Goal: Find specific page/section: Find specific page/section

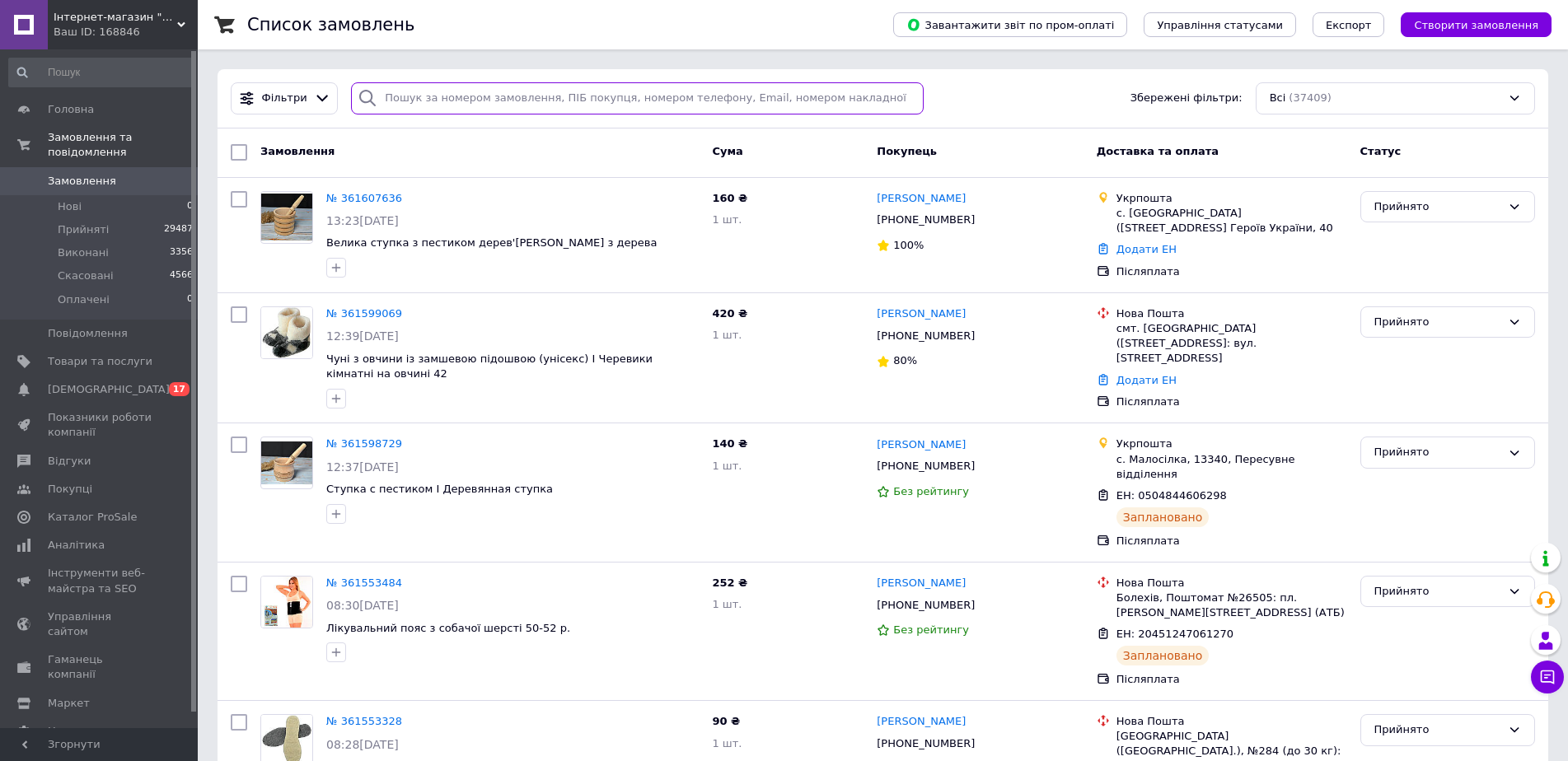
click at [523, 100] on input "search" at bounding box center [638, 98] width 573 height 32
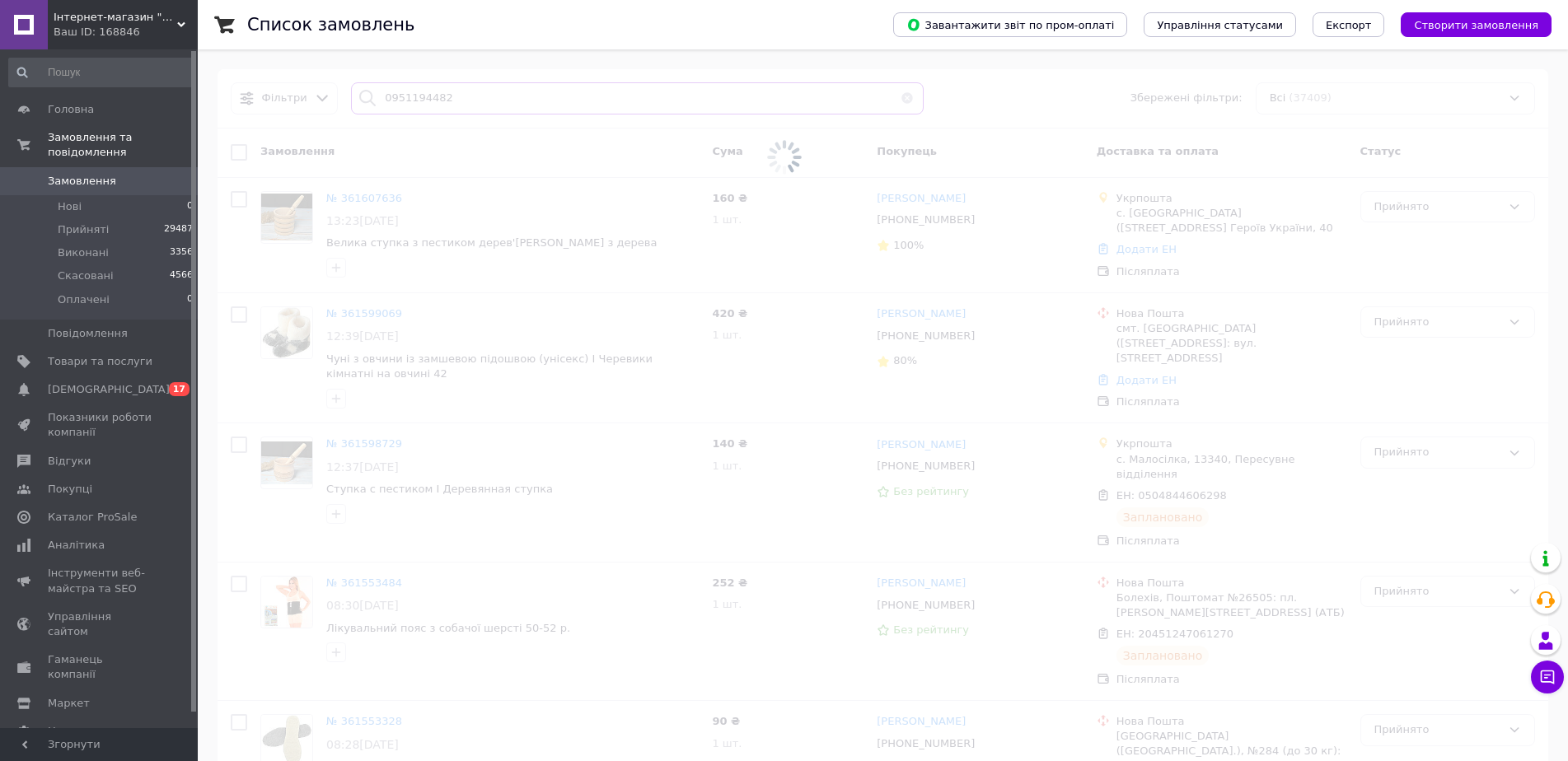
type input "0951194482"
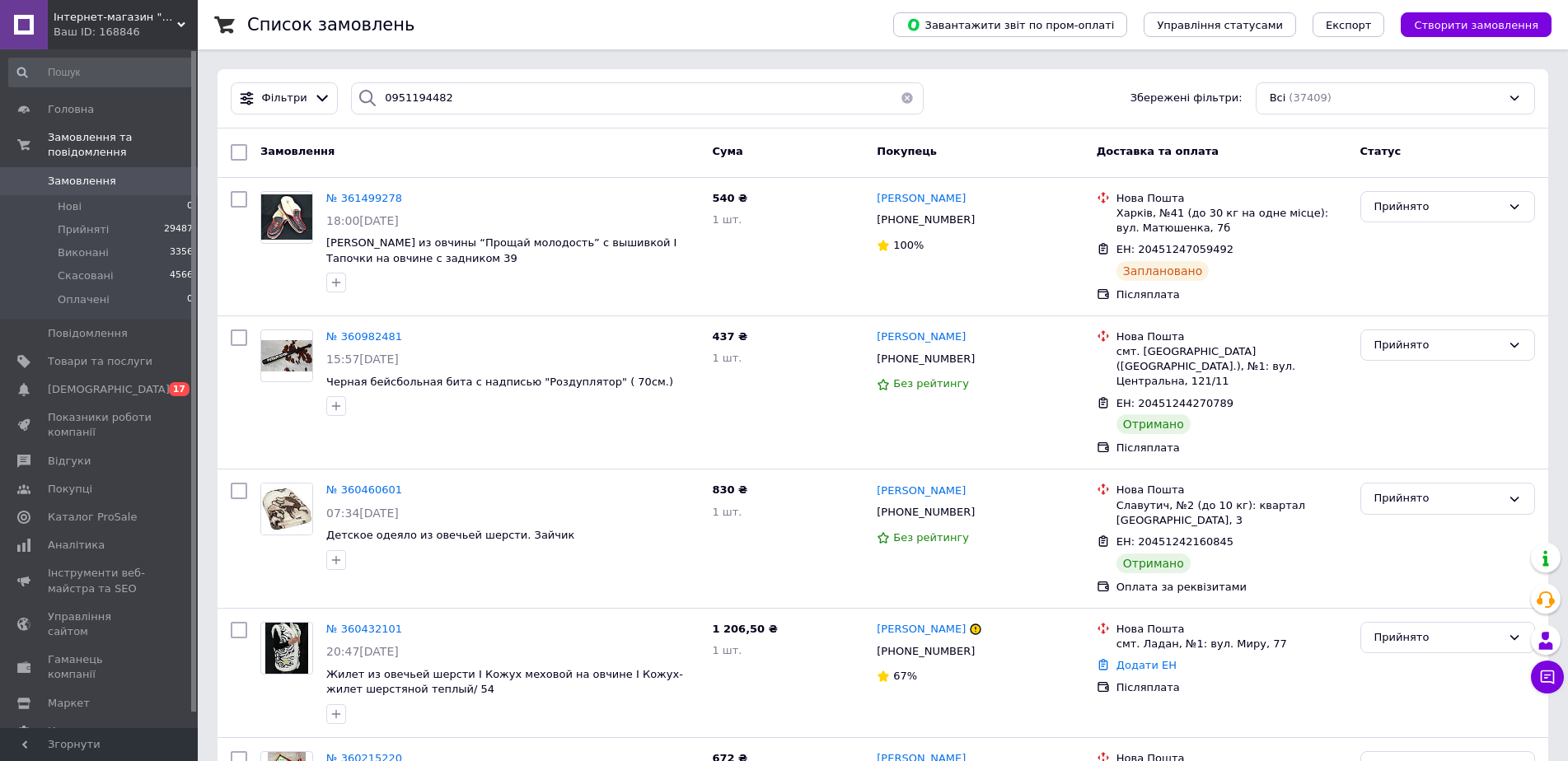
click at [61, 173] on span "Замовлення" at bounding box center [82, 181] width 69 height 14
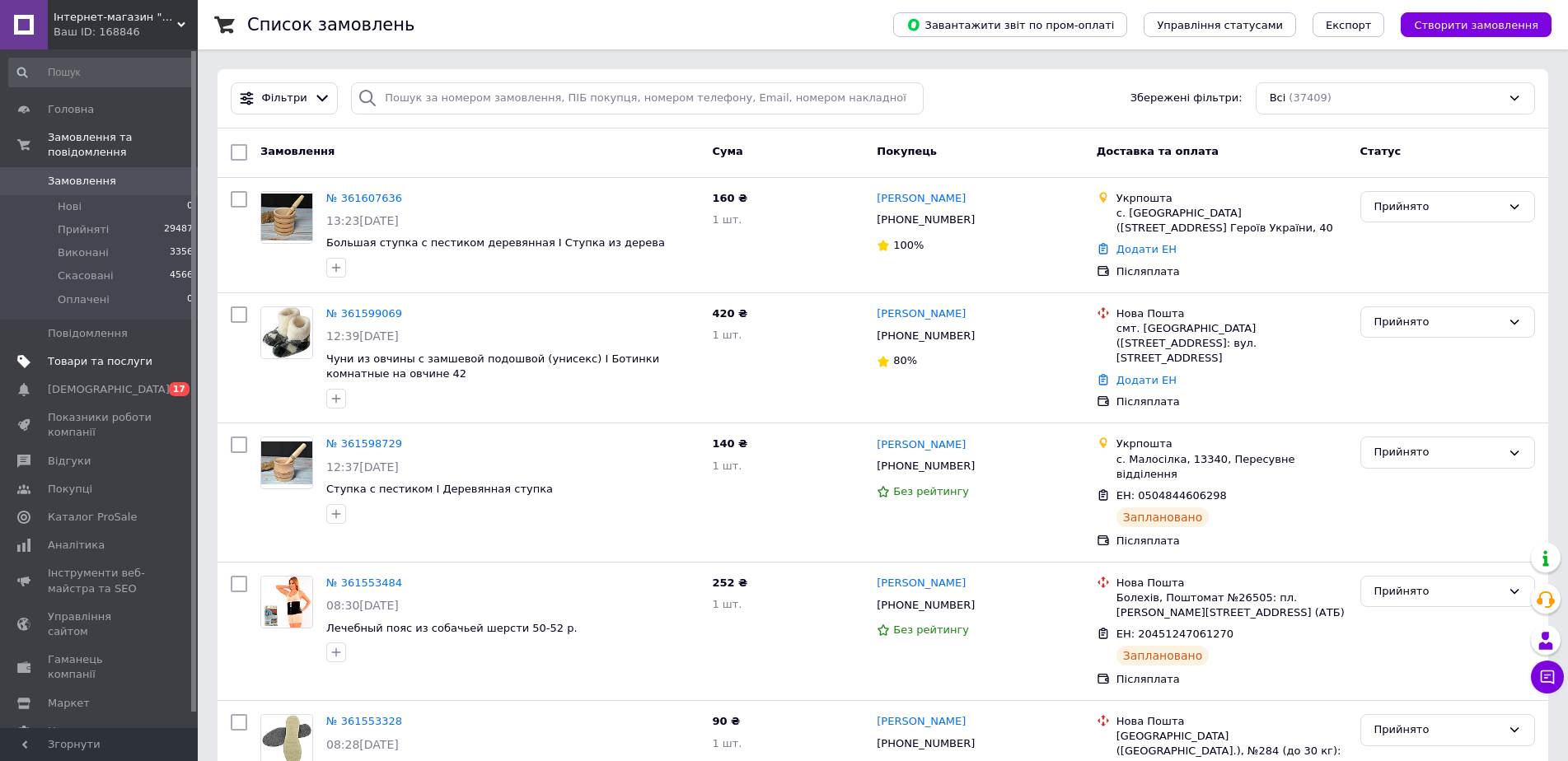
click at [114, 354] on span "Товари та послуги" at bounding box center [100, 361] width 105 height 14
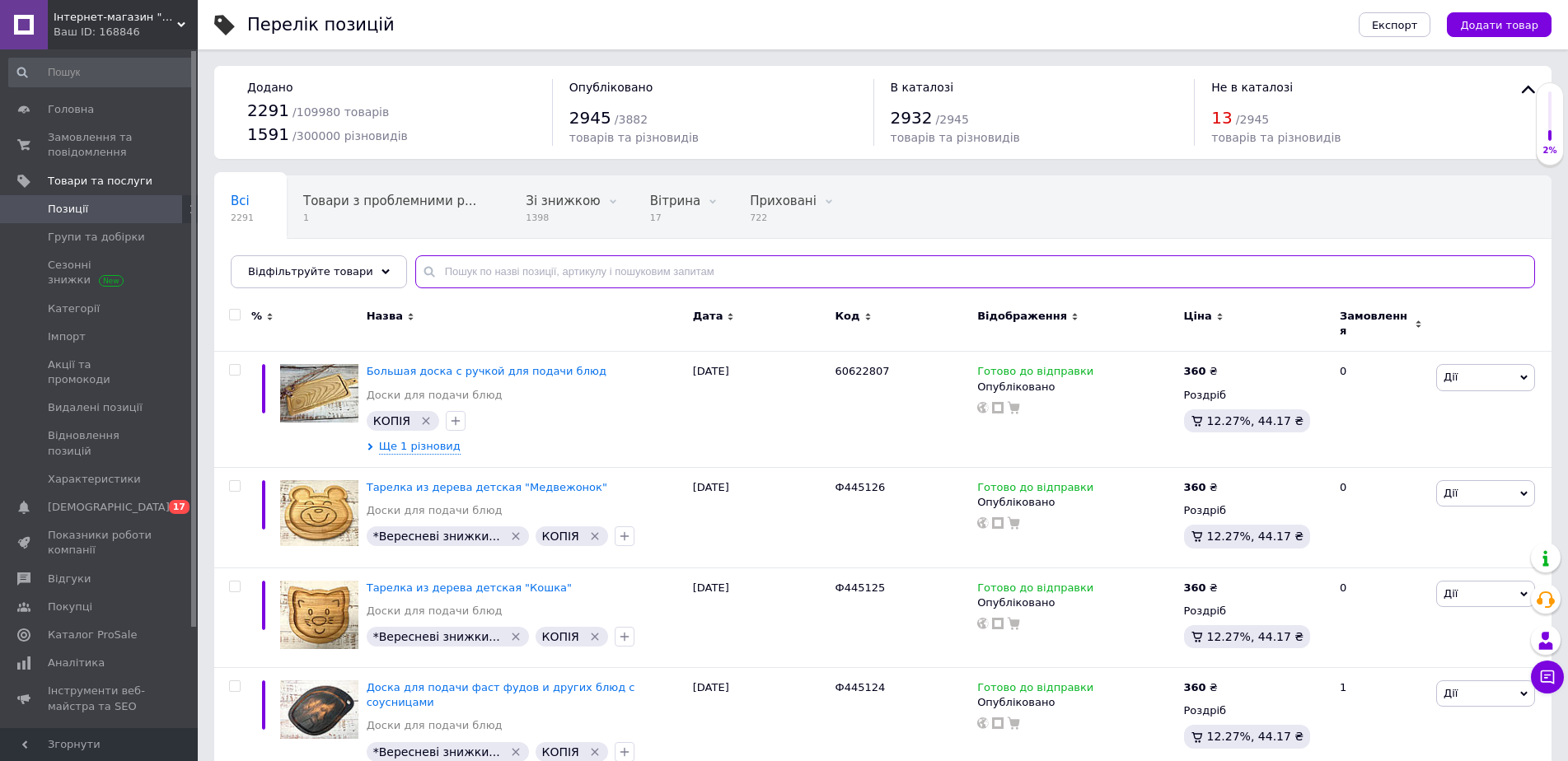
click at [513, 281] on input "text" at bounding box center [975, 272] width 1119 height 32
click at [99, 233] on span "Групи та добірки" at bounding box center [97, 237] width 98 height 14
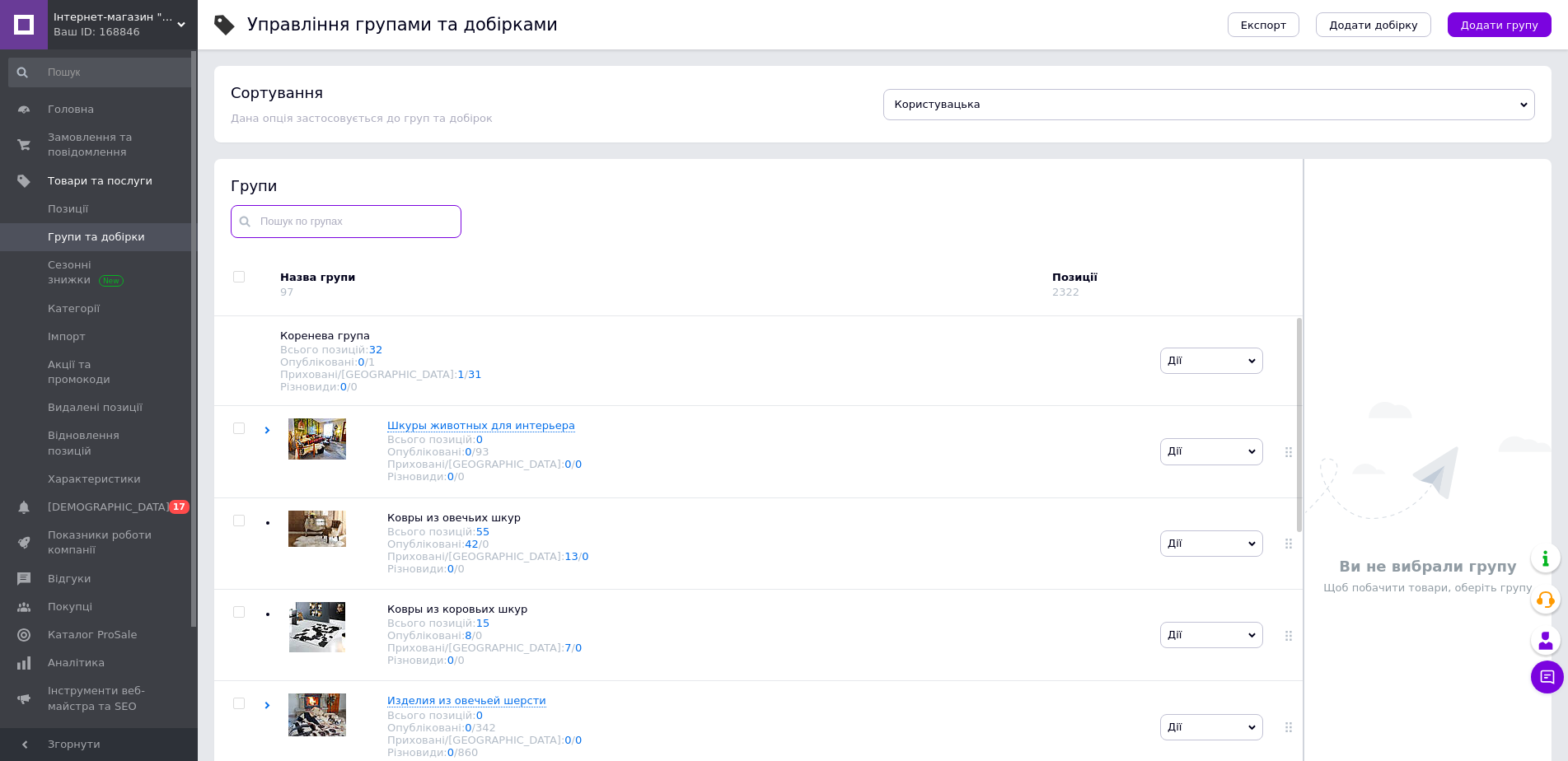
click at [369, 213] on input "text" at bounding box center [345, 221] width 230 height 32
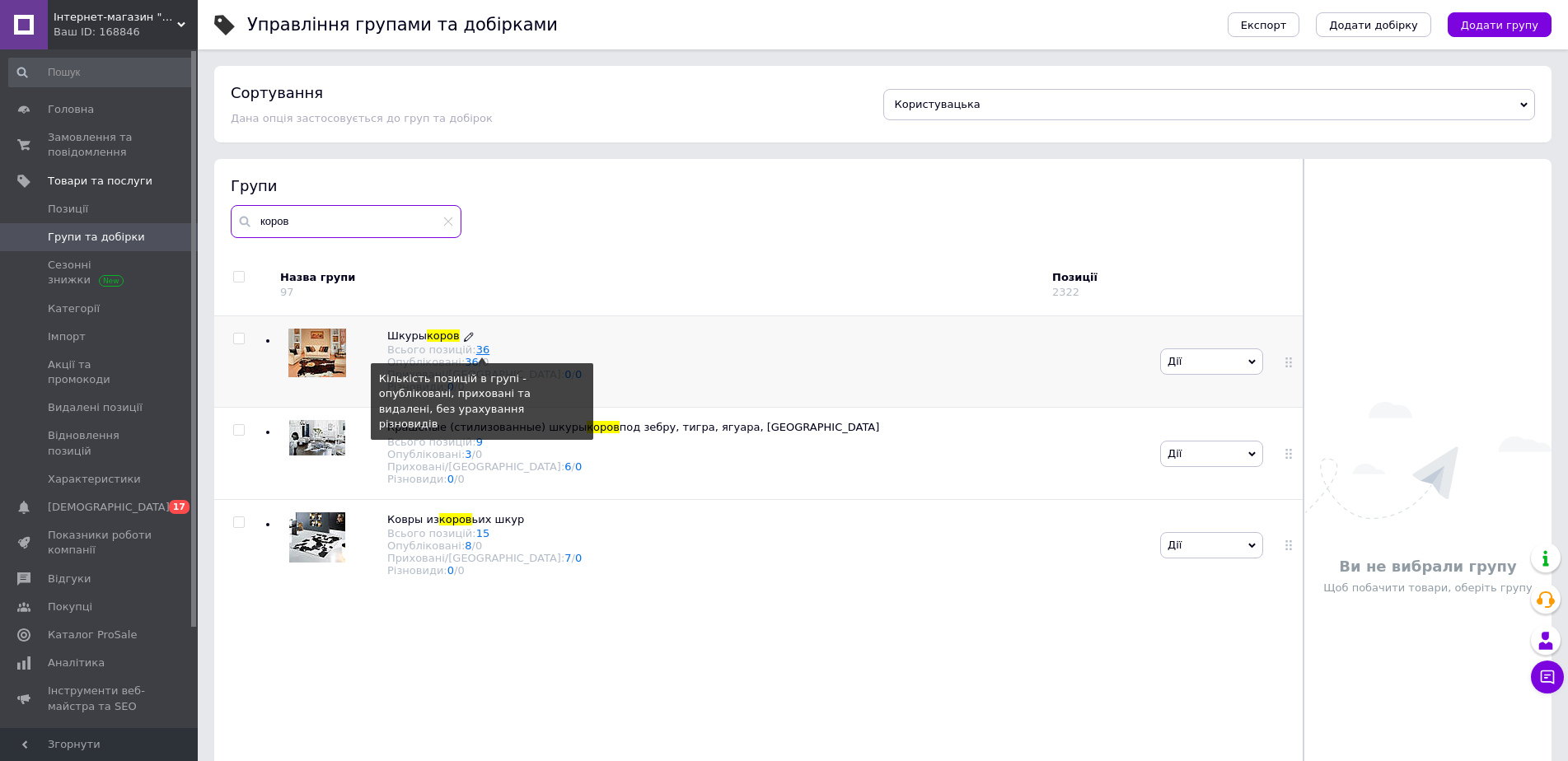
type input "коров"
click at [476, 348] on link "36" at bounding box center [483, 349] width 14 height 13
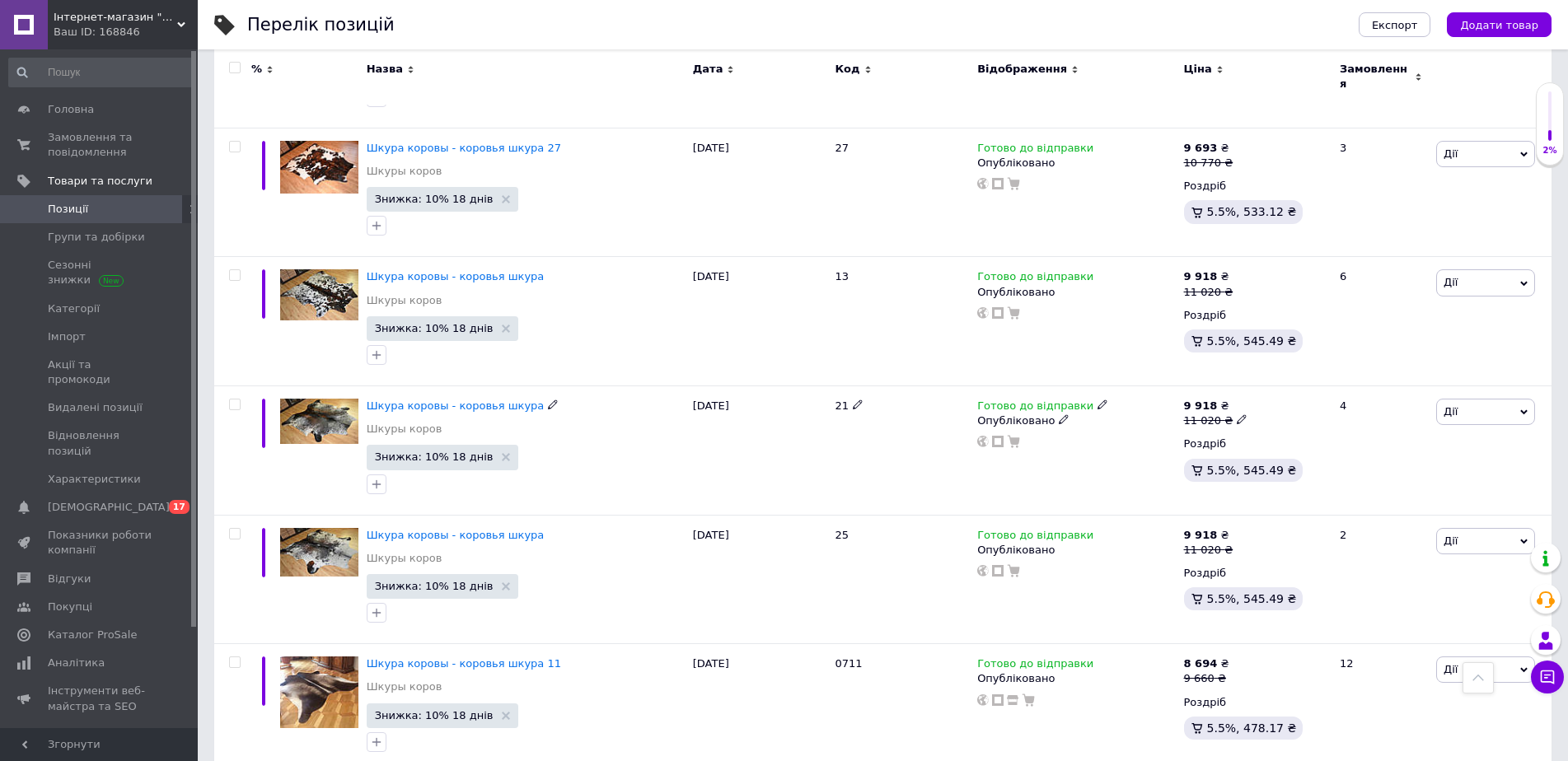
scroll to position [2367, 0]
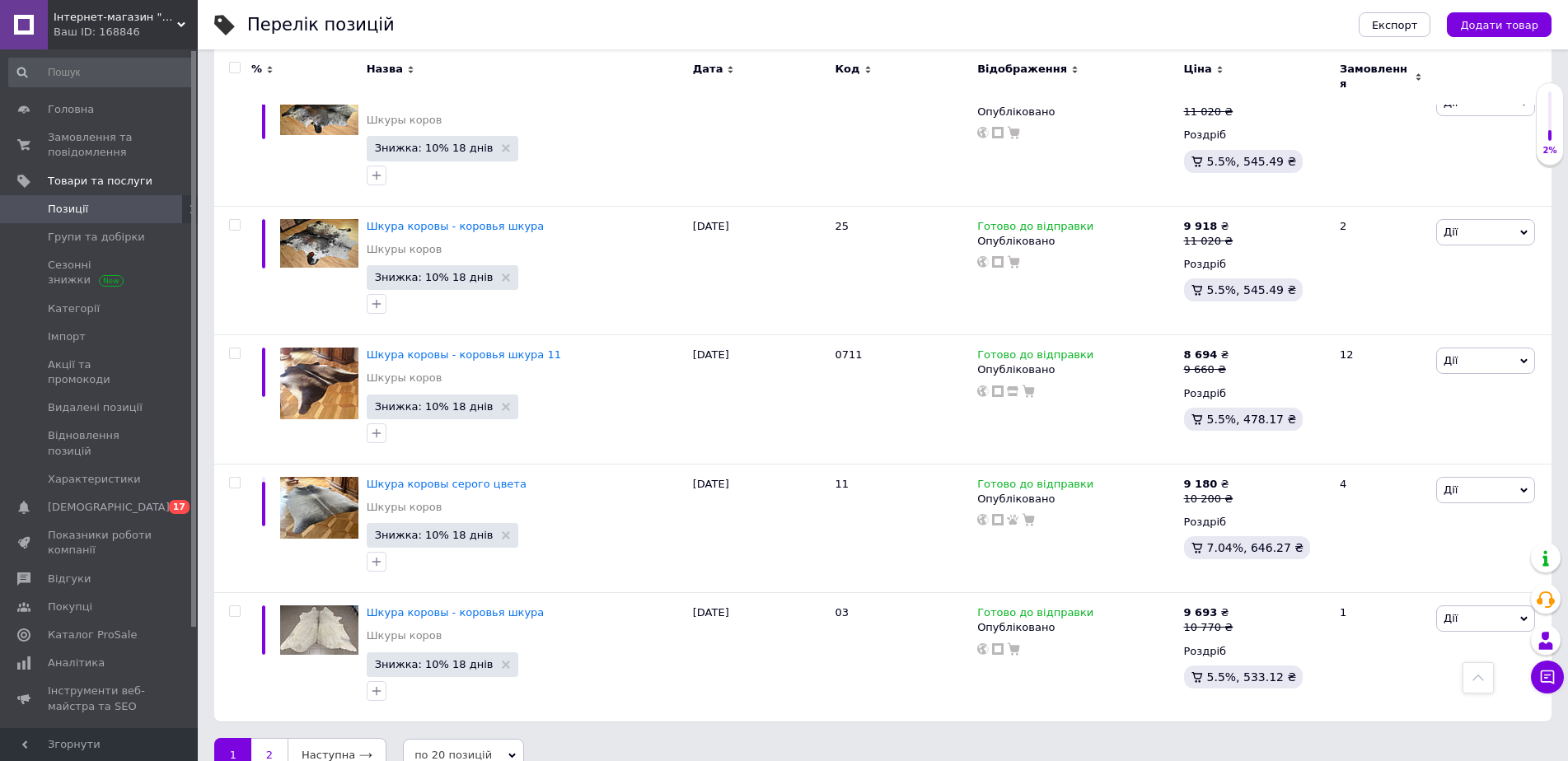
click at [257, 738] on link "2" at bounding box center [269, 755] width 36 height 34
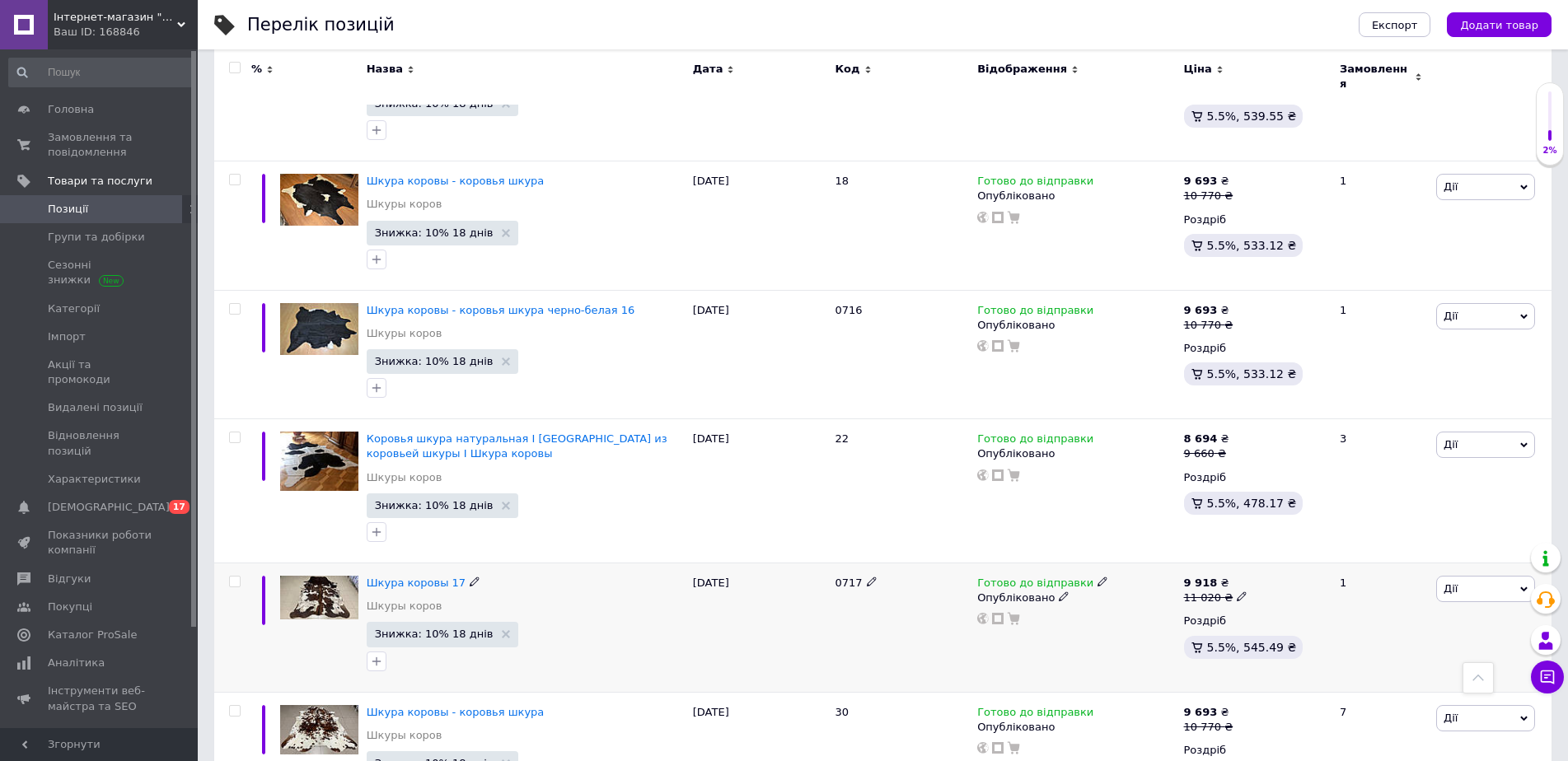
scroll to position [1764, 0]
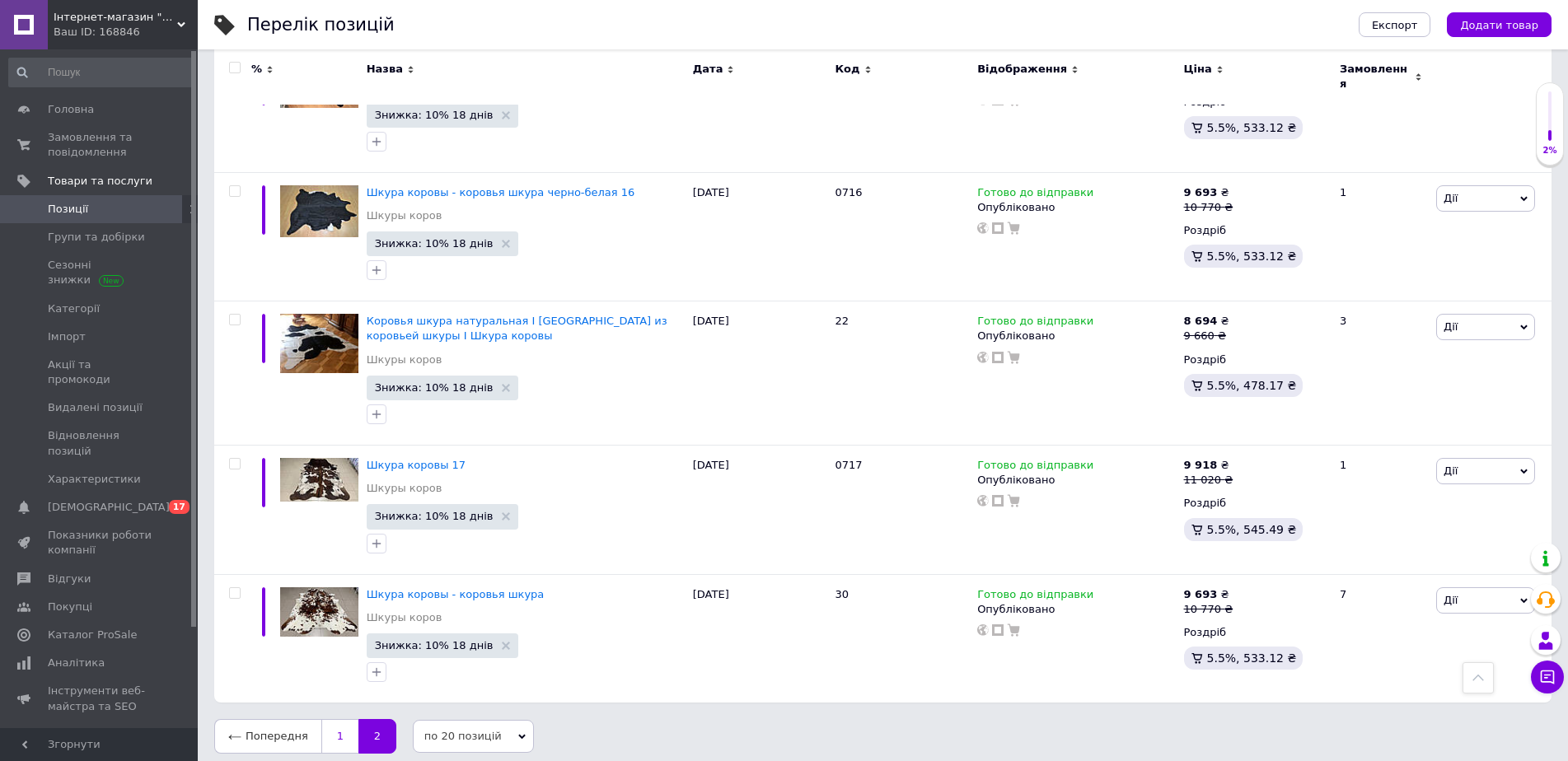
click at [327, 732] on link "1" at bounding box center [340, 736] width 37 height 34
